Goal: Information Seeking & Learning: Find specific fact

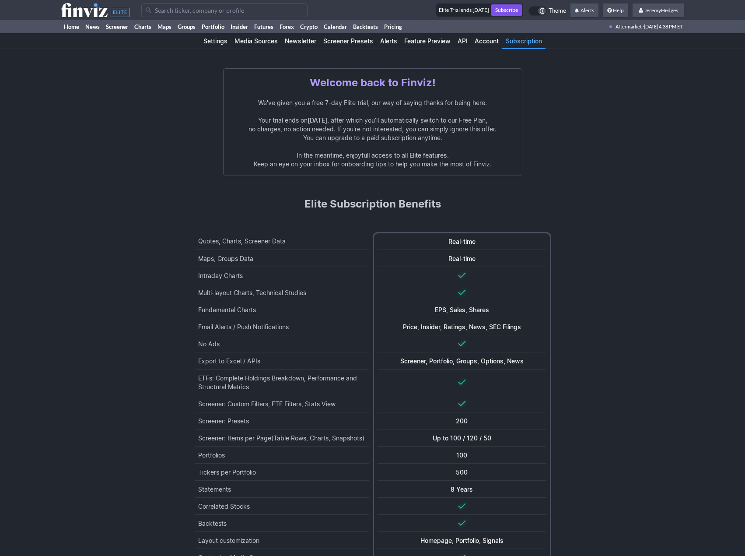
click at [185, 9] on input "Search" at bounding box center [224, 10] width 166 height 14
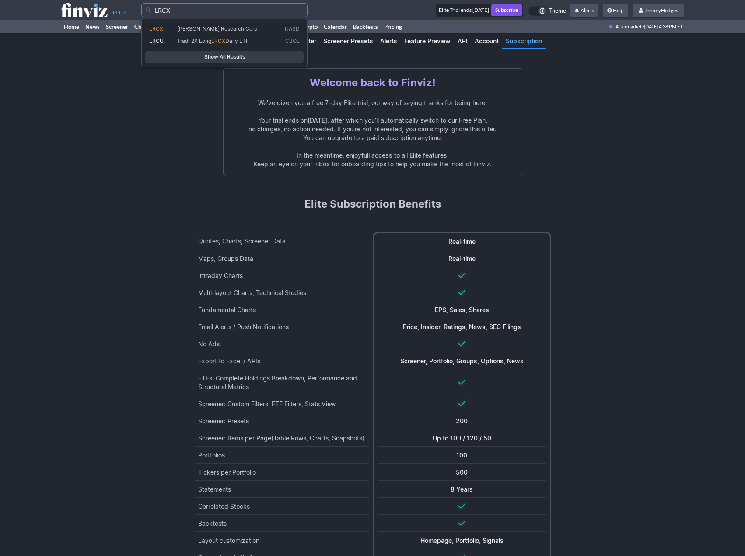
type input "LRCX"
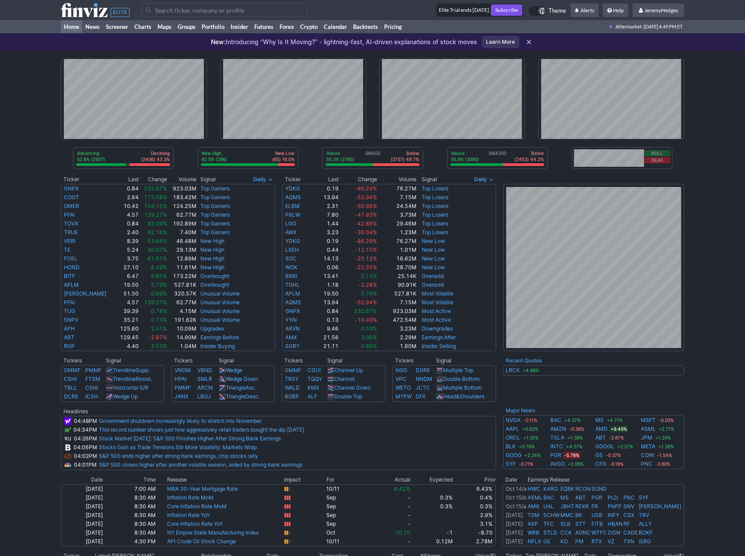
click at [239, 15] on input "Search" at bounding box center [224, 10] width 166 height 14
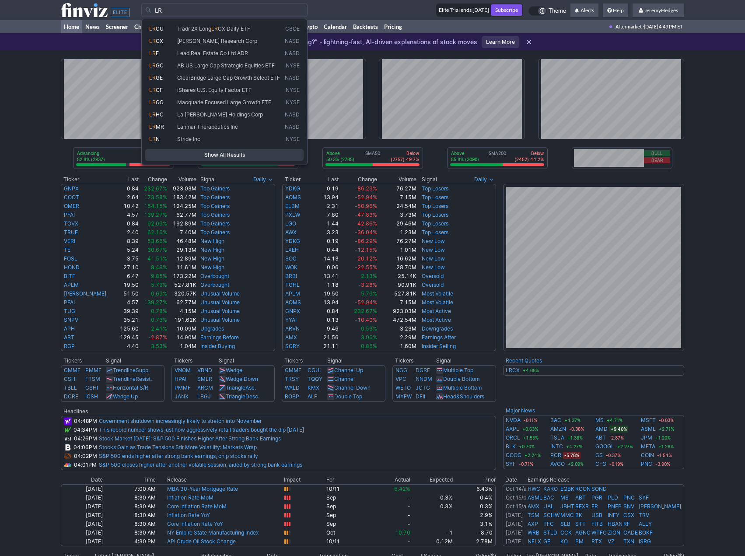
type input "L"
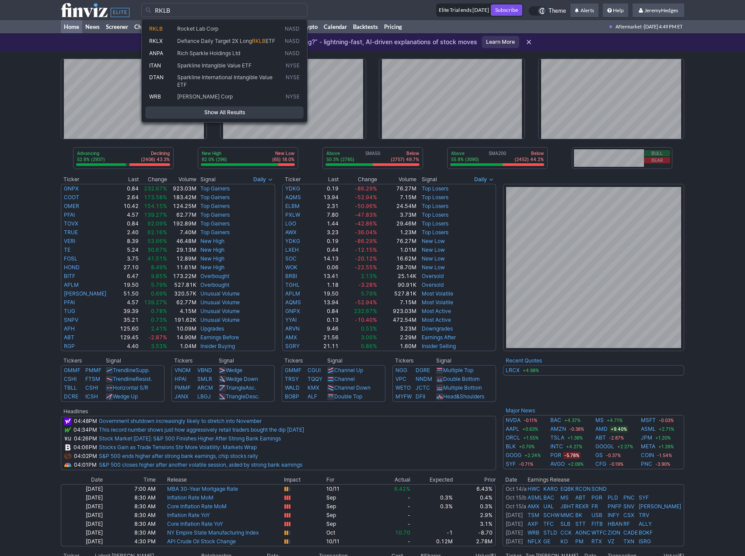
type input "RKLB"
